Goal: Information Seeking & Learning: Learn about a topic

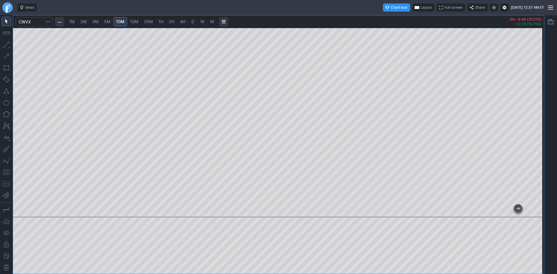
click at [108, 24] on span "5M" at bounding box center [107, 21] width 6 height 5
click at [120, 20] on span "10M" at bounding box center [120, 21] width 8 height 5
click at [133, 22] on span "15M" at bounding box center [134, 21] width 8 height 5
click at [153, 22] on link "30M" at bounding box center [148, 21] width 14 height 9
click at [122, 21] on span "10M" at bounding box center [120, 21] width 8 height 5
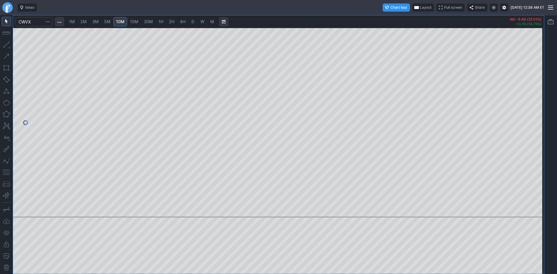
click at [111, 21] on span "5M" at bounding box center [107, 21] width 6 height 5
drag, startPoint x: 539, startPoint y: 52, endPoint x: 535, endPoint y: 104, distance: 51.5
click at [535, 104] on div at bounding box center [538, 121] width 12 height 175
click at [87, 20] on span "2M" at bounding box center [83, 21] width 6 height 5
click at [122, 23] on span "10M" at bounding box center [120, 21] width 8 height 5
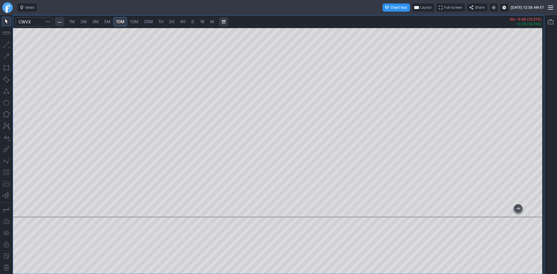
drag, startPoint x: 312, startPoint y: 210, endPoint x: 582, endPoint y: 166, distance: 272.9
click at [557, 166] on html "Ideas Chart tour Layout Full screen Share Wed AUG 13 2025 12:38 AM ET 1M 2M 3M …" at bounding box center [278, 137] width 557 height 274
click at [108, 20] on span "5M" at bounding box center [107, 21] width 6 height 5
click at [9, 171] on button "button" at bounding box center [6, 172] width 9 height 9
drag, startPoint x: 536, startPoint y: 71, endPoint x: 533, endPoint y: 62, distance: 9.9
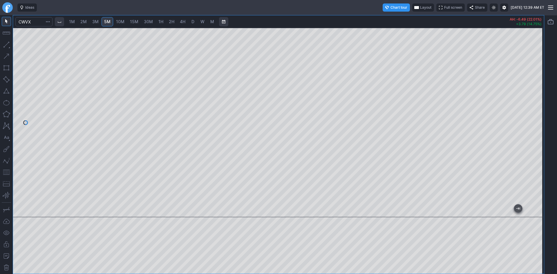
click at [533, 62] on div at bounding box center [538, 121] width 12 height 175
drag, startPoint x: 534, startPoint y: 69, endPoint x: 533, endPoint y: 87, distance: 18.6
click at [533, 87] on div at bounding box center [538, 121] width 12 height 175
click at [124, 21] on span "10M" at bounding box center [120, 21] width 8 height 5
click at [535, 90] on div at bounding box center [538, 121] width 12 height 175
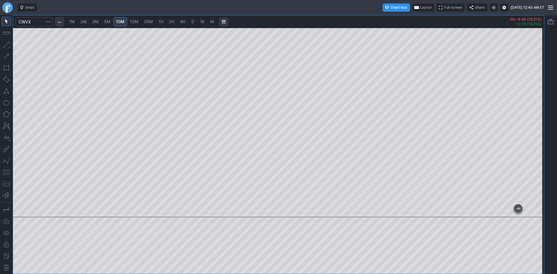
click at [8, 172] on button "button" at bounding box center [6, 172] width 9 height 9
click at [148, 23] on span "30M" at bounding box center [148, 21] width 9 height 5
click at [124, 21] on span "10M" at bounding box center [120, 21] width 8 height 5
click at [196, 21] on link "D" at bounding box center [192, 21] width 9 height 9
click at [39, 22] on input "Search" at bounding box center [33, 21] width 37 height 9
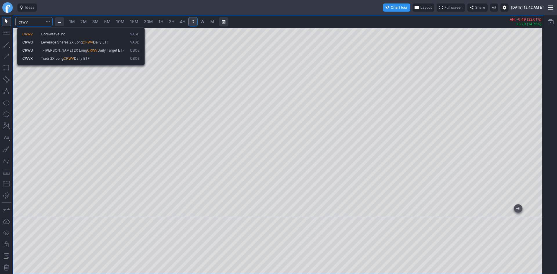
type input "crwv"
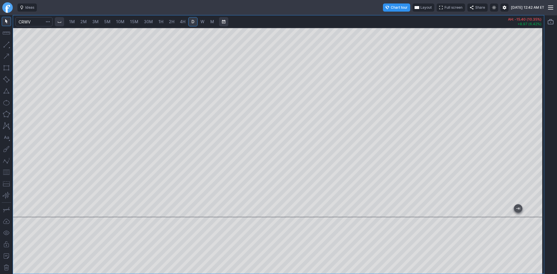
click at [152, 20] on span "30M" at bounding box center [148, 21] width 9 height 5
drag, startPoint x: 541, startPoint y: 86, endPoint x: 535, endPoint y: 118, distance: 31.9
click at [540, 118] on div at bounding box center [538, 121] width 12 height 175
drag, startPoint x: 541, startPoint y: 84, endPoint x: 536, endPoint y: 102, distance: 18.7
click at [537, 103] on div "1M 2M 3M 5M 10M 15M 30M 1H 2H 4H D W M AH: -15.40 (10.35%) +8.97 (6.42%)" at bounding box center [279, 144] width 532 height 259
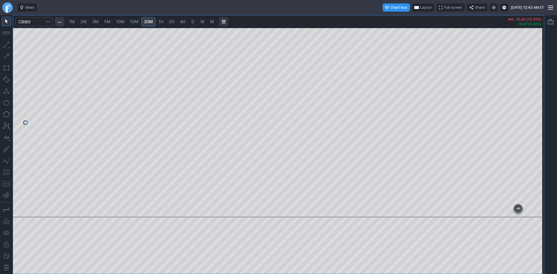
drag, startPoint x: 536, startPoint y: 96, endPoint x: 535, endPoint y: 114, distance: 17.7
click at [535, 114] on div at bounding box center [538, 121] width 12 height 175
click at [8, 172] on button "button" at bounding box center [6, 172] width 9 height 9
click at [529, 72] on div at bounding box center [278, 123] width 531 height 190
click at [195, 22] on span "D" at bounding box center [193, 22] width 4 height 6
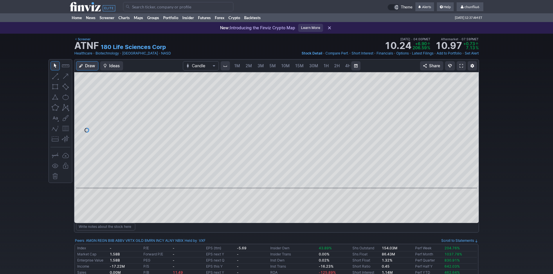
scroll to position [0, 31]
click at [315, 65] on span "4H" at bounding box center [317, 65] width 6 height 5
click at [303, 64] on span "2H" at bounding box center [306, 65] width 6 height 5
click at [255, 65] on span "10M" at bounding box center [254, 65] width 8 height 5
click at [474, 8] on span "chunfliu6" at bounding box center [471, 7] width 15 height 4
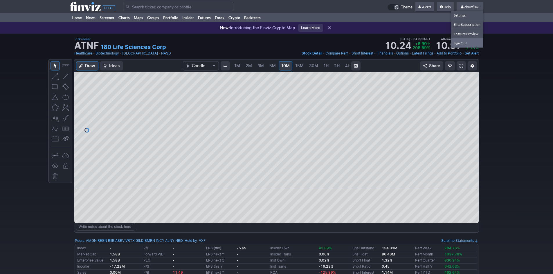
click at [459, 43] on link "Sign Out" at bounding box center [467, 42] width 33 height 9
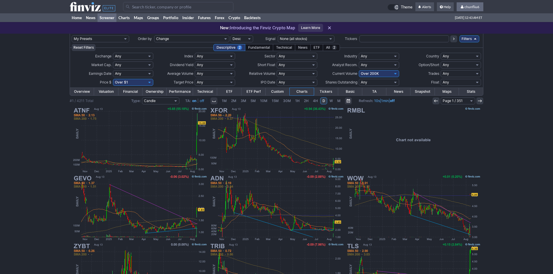
click at [470, 5] on span "chunfliu6" at bounding box center [471, 7] width 15 height 4
click at [461, 41] on link "Sign Out" at bounding box center [467, 42] width 33 height 9
